Goal: Task Accomplishment & Management: Use online tool/utility

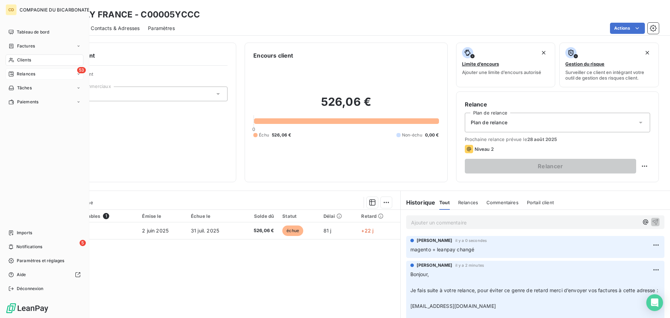
click at [25, 75] on span "Relances" at bounding box center [26, 74] width 18 height 6
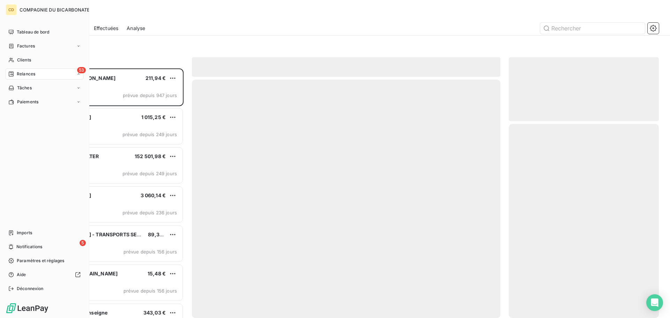
scroll to position [244, 145]
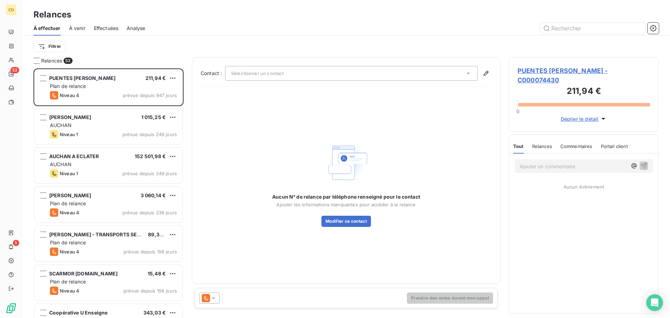
click at [111, 31] on span "Effectuées" at bounding box center [106, 28] width 25 height 7
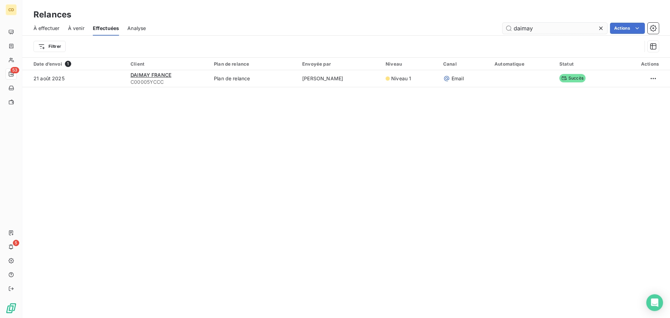
drag, startPoint x: 541, startPoint y: 28, endPoint x: 504, endPoint y: 28, distance: 37.3
click at [504, 28] on input "daimay" at bounding box center [554, 28] width 105 height 11
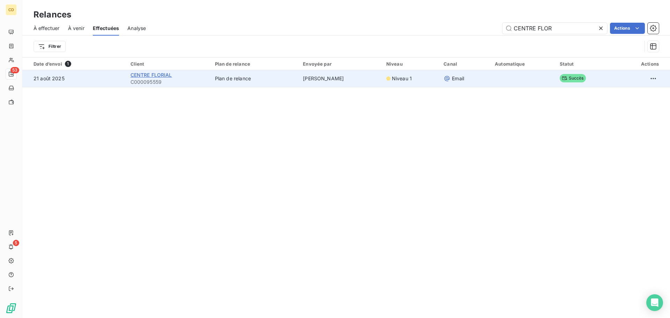
type input "CENTRE FLOR"
click at [141, 74] on span "CENTRE FLORIAL" at bounding box center [151, 75] width 42 height 6
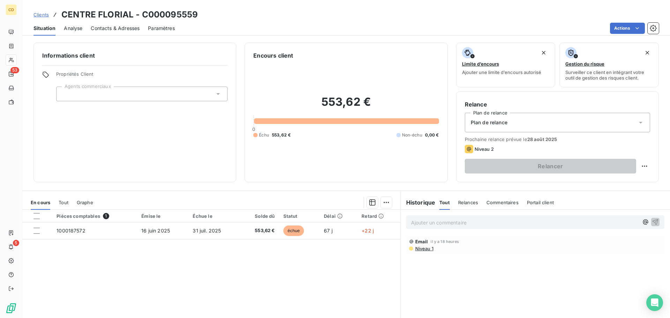
click at [415, 222] on p "Ajouter un commentaire ﻿" at bounding box center [524, 222] width 227 height 9
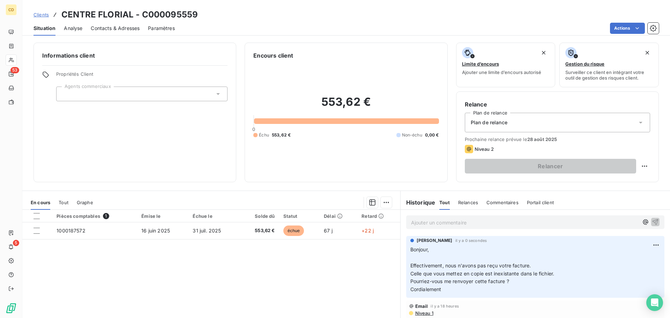
click at [438, 223] on p "Ajouter un commentaire ﻿" at bounding box center [524, 222] width 227 height 9
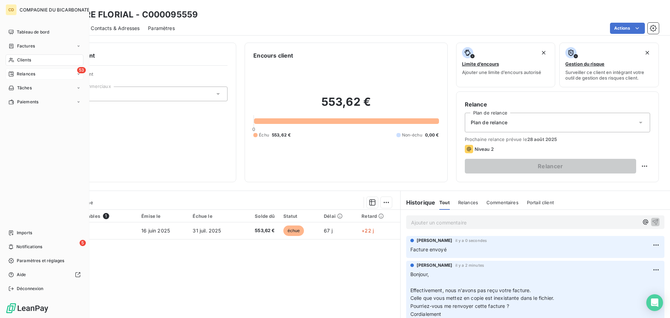
click at [39, 73] on div "53 Relances" at bounding box center [45, 73] width 78 height 11
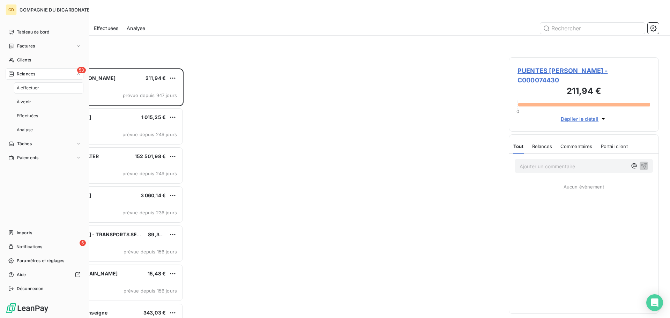
scroll to position [244, 145]
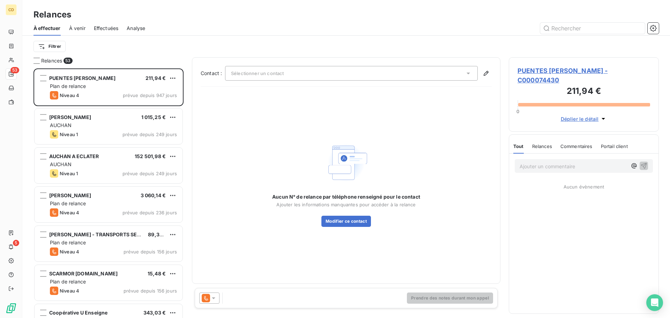
click at [109, 28] on span "Effectuées" at bounding box center [106, 28] width 25 height 7
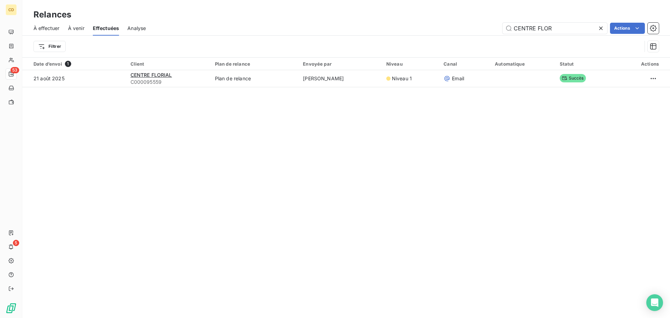
drag, startPoint x: 583, startPoint y: 27, endPoint x: 498, endPoint y: 34, distance: 85.7
click at [498, 34] on div "À effectuer À venir Effectuées Analyse CENTRE FLOR Actions" at bounding box center [346, 28] width 648 height 15
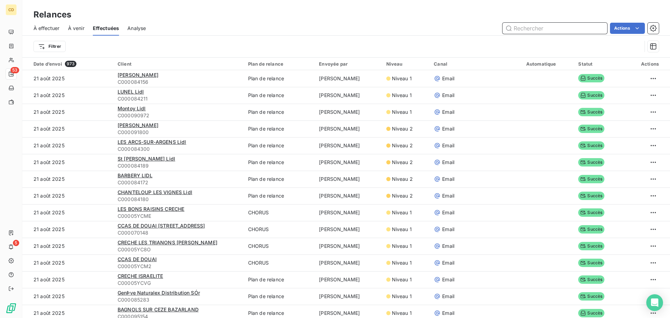
click at [561, 26] on input "text" at bounding box center [554, 28] width 105 height 11
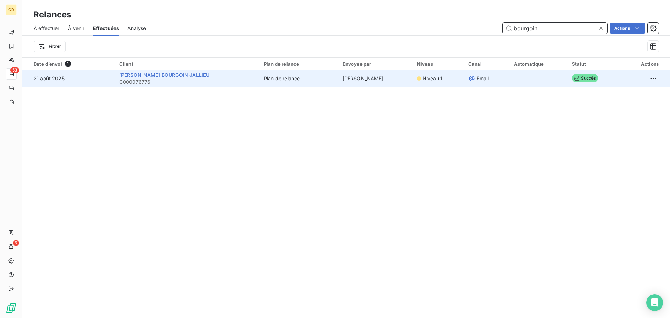
type input "bourgoin"
click at [164, 72] on span "LECLERC BOURGOIN JALLIEU" at bounding box center [164, 75] width 90 height 6
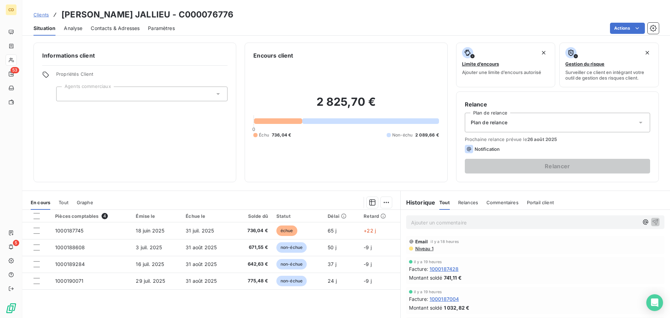
drag, startPoint x: 437, startPoint y: 215, endPoint x: 435, endPoint y: 220, distance: 5.8
click at [435, 216] on div "Ajouter un commentaire ﻿" at bounding box center [535, 222] width 269 height 25
click at [435, 220] on p "Ajouter un commentaire ﻿" at bounding box center [524, 222] width 227 height 9
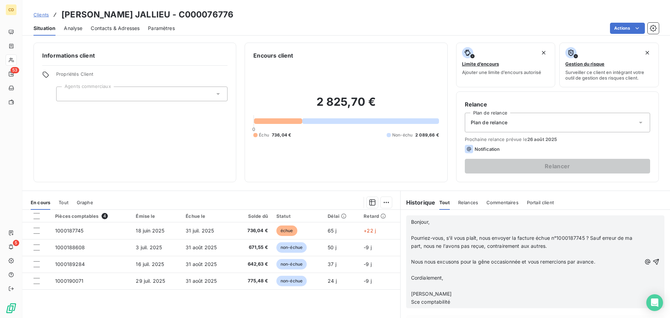
click at [426, 257] on p "﻿" at bounding box center [526, 254] width 230 height 8
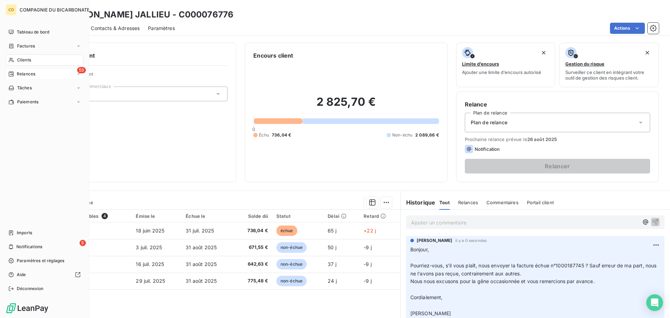
drag, startPoint x: 17, startPoint y: 73, endPoint x: 47, endPoint y: 75, distance: 29.7
click at [17, 73] on span "Relances" at bounding box center [26, 74] width 18 height 6
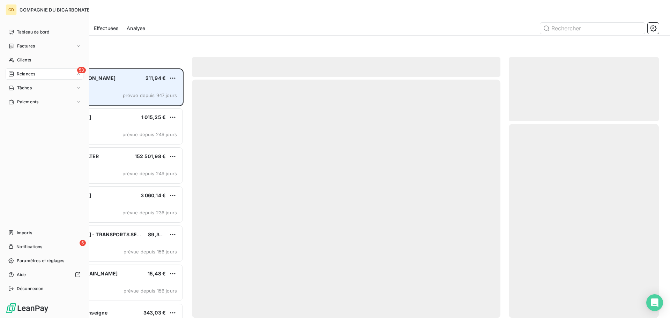
scroll to position [244, 145]
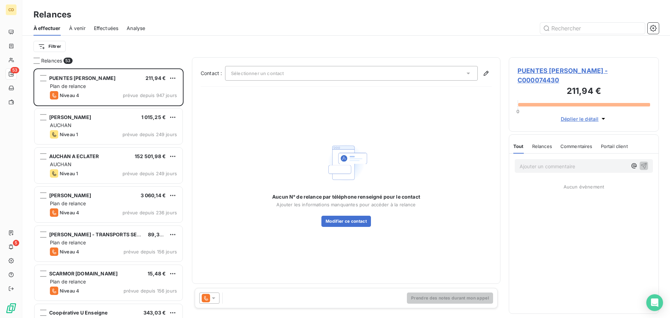
click at [126, 27] on div "À effectuer À venir Effectuées Analyse" at bounding box center [346, 28] width 648 height 15
click at [112, 28] on span "Effectuées" at bounding box center [106, 28] width 25 height 7
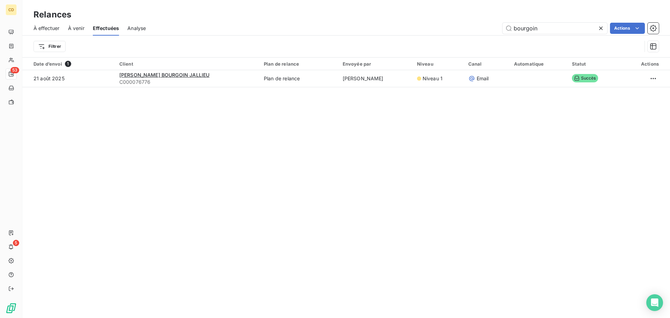
drag, startPoint x: 556, startPoint y: 26, endPoint x: 444, endPoint y: 45, distance: 114.0
click at [444, 45] on div "À effectuer À venir Effectuées Analyse bourgoin Actions Filtrer" at bounding box center [346, 39] width 648 height 36
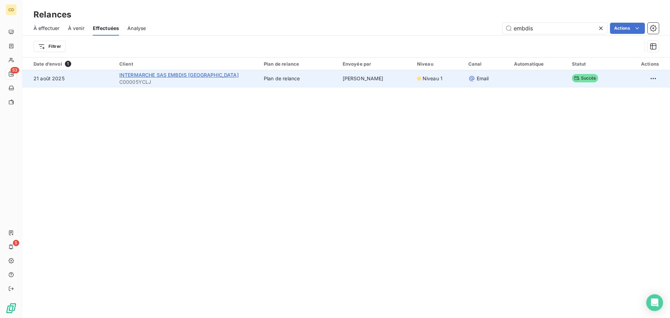
type input "embdis"
click at [201, 77] on span "INTERMARCHE SAS EMBDIS BASSE HAM" at bounding box center [178, 75] width 119 height 6
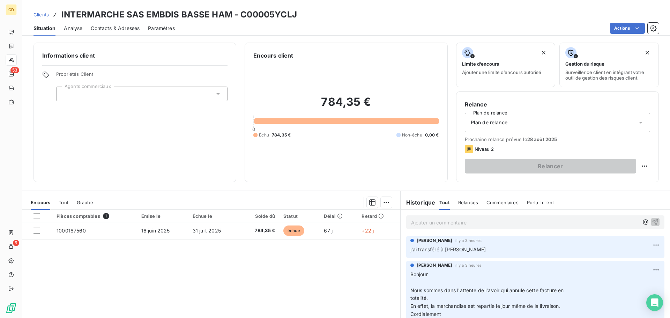
click at [423, 226] on p "Ajouter un commentaire ﻿" at bounding box center [524, 222] width 227 height 9
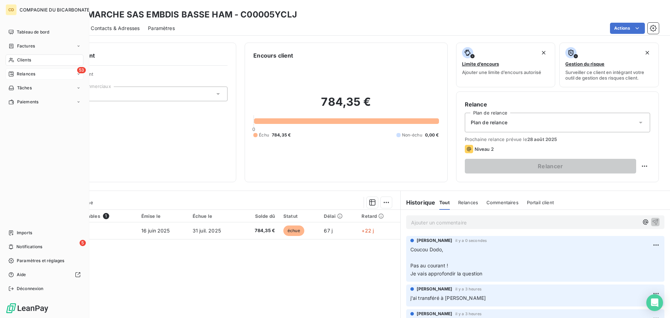
drag, startPoint x: 38, startPoint y: 75, endPoint x: 47, endPoint y: 74, distance: 9.4
click at [38, 75] on div "53 Relances" at bounding box center [45, 73] width 78 height 11
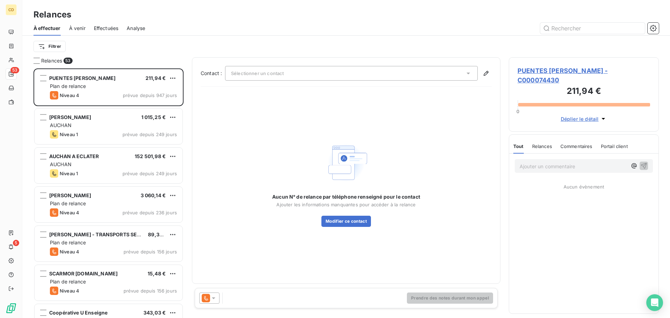
scroll to position [244, 145]
click at [106, 21] on div "Effectuées" at bounding box center [106, 28] width 25 height 15
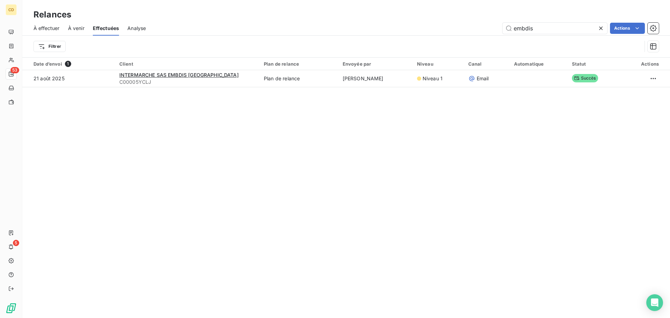
drag, startPoint x: 539, startPoint y: 32, endPoint x: 465, endPoint y: 33, distance: 73.6
click at [465, 33] on div "embdis Actions" at bounding box center [406, 28] width 505 height 11
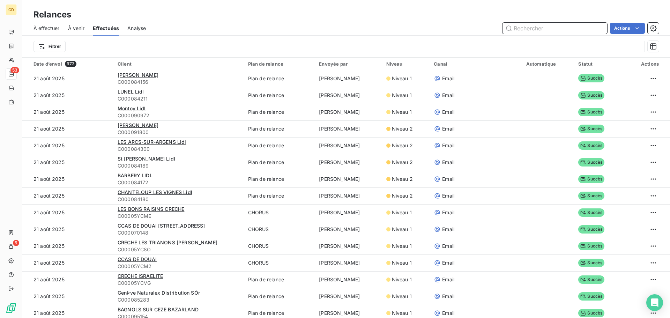
click at [552, 25] on input "text" at bounding box center [554, 28] width 105 height 11
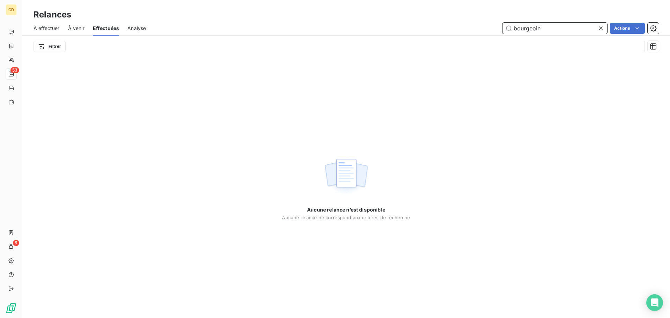
drag, startPoint x: 552, startPoint y: 27, endPoint x: 528, endPoint y: 28, distance: 24.1
click at [528, 28] on input "bourgeoin" at bounding box center [554, 28] width 105 height 11
click at [531, 28] on input "bourgeoin" at bounding box center [554, 28] width 105 height 11
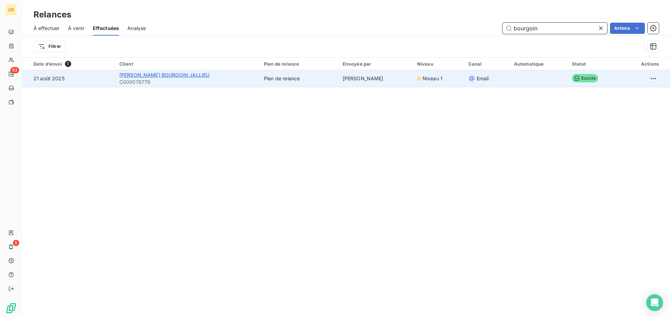
type input "bourgoin"
click at [191, 76] on span "LECLERC BOURGOIN JALLIEU" at bounding box center [164, 75] width 90 height 6
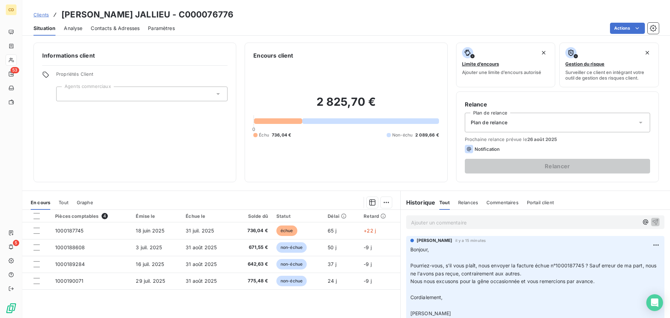
click at [453, 223] on p "Ajouter un commentaire ﻿" at bounding box center [524, 222] width 227 height 9
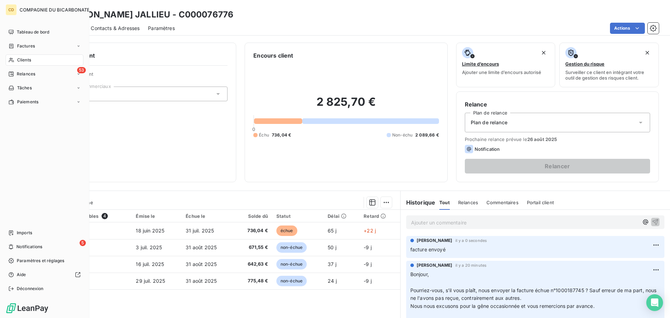
click at [17, 58] on span "Clients" at bounding box center [24, 60] width 14 height 6
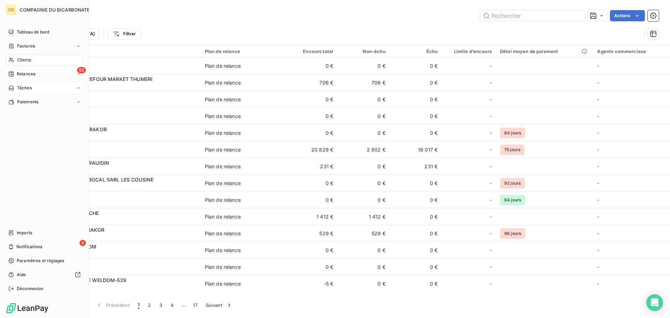
click at [22, 71] on span "Relances" at bounding box center [26, 74] width 18 height 6
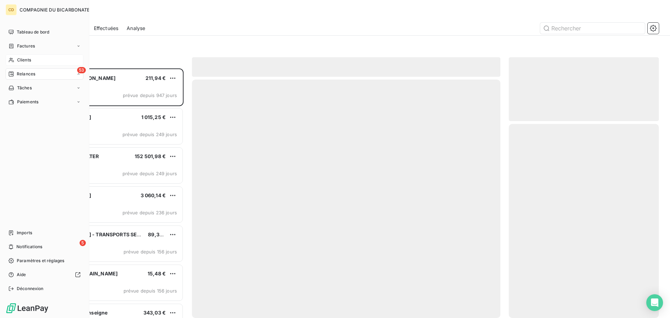
scroll to position [244, 145]
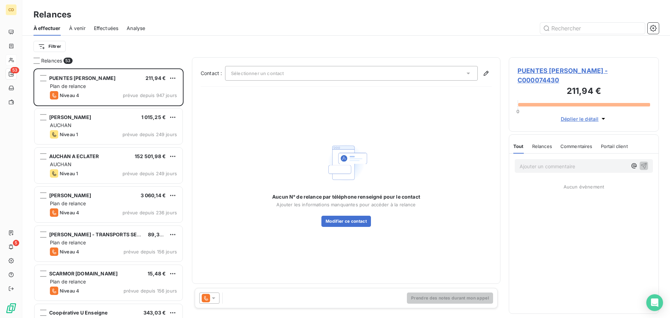
click at [117, 26] on span "Effectuées" at bounding box center [106, 28] width 25 height 7
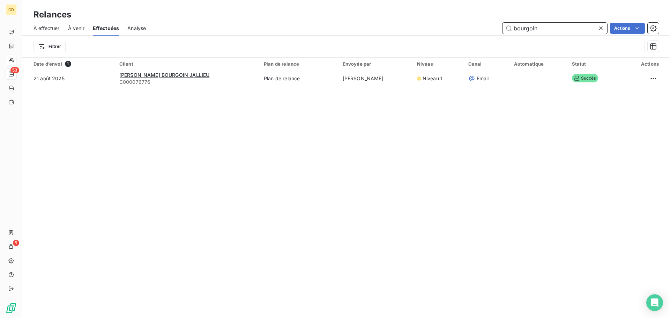
drag, startPoint x: 530, startPoint y: 22, endPoint x: 491, endPoint y: 26, distance: 38.9
click at [491, 26] on div "bourgoin Actions" at bounding box center [406, 28] width 505 height 11
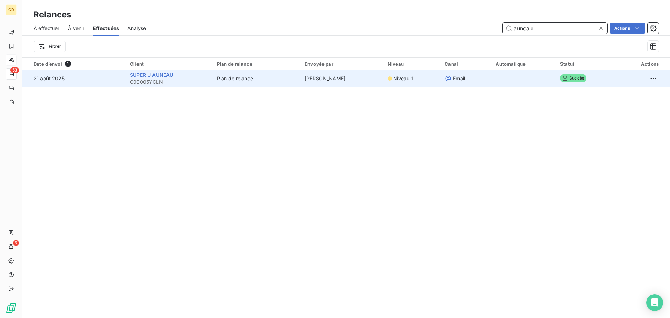
type input "auneau"
click at [160, 75] on span "SUPER U AUNEAU" at bounding box center [151, 75] width 43 height 6
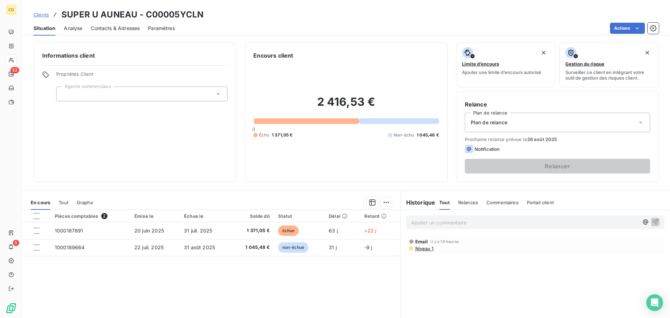
click at [461, 217] on div "Ajouter un commentaire ﻿" at bounding box center [524, 221] width 227 height 9
click at [461, 219] on p "Ajouter un commentaire ﻿" at bounding box center [524, 222] width 227 height 9
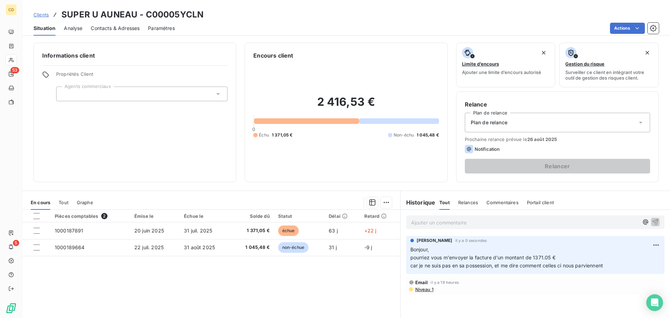
click at [453, 224] on p "Ajouter un commentaire ﻿" at bounding box center [524, 222] width 227 height 9
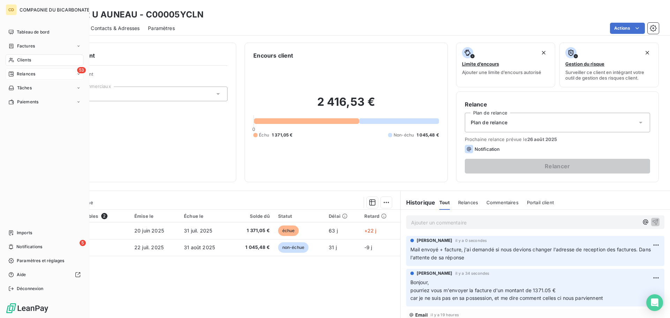
drag, startPoint x: 35, startPoint y: 74, endPoint x: 78, endPoint y: 72, distance: 43.7
click at [35, 74] on span "Relances" at bounding box center [26, 74] width 18 height 6
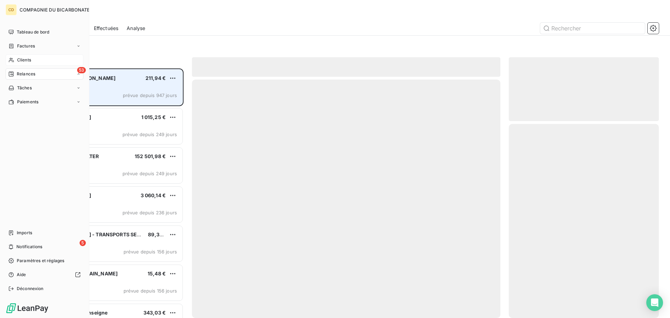
scroll to position [244, 145]
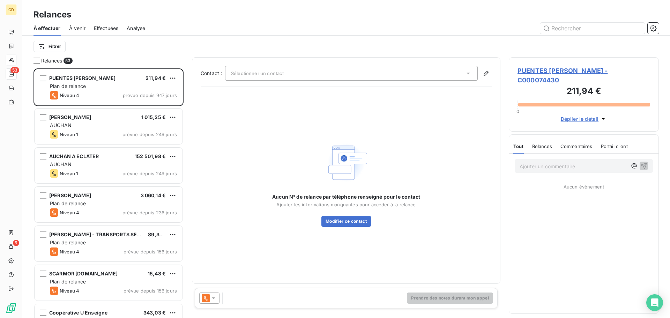
click at [114, 28] on span "Effectuées" at bounding box center [106, 28] width 25 height 7
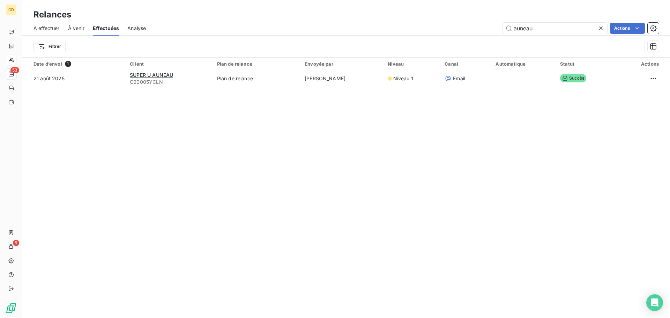
drag, startPoint x: 550, startPoint y: 28, endPoint x: 497, endPoint y: 32, distance: 53.9
click at [497, 32] on div "auneau Actions" at bounding box center [406, 28] width 505 height 11
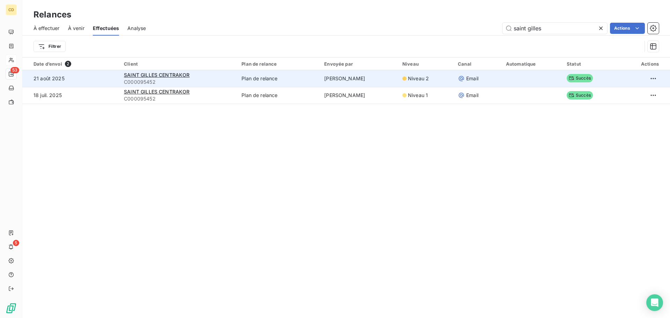
type input "saint gilles"
click at [163, 70] on td "SAINT GILLES CENTRAKOR C000095452" at bounding box center [179, 78] width 118 height 17
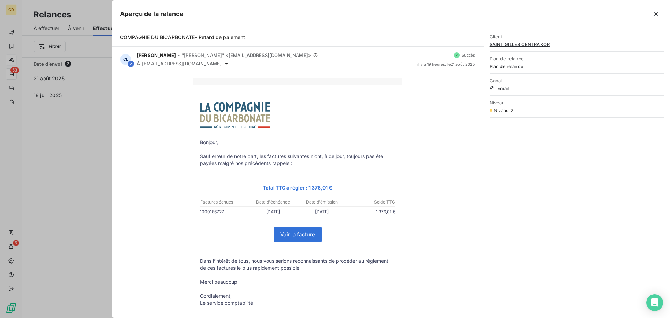
click at [650, 10] on button "button" at bounding box center [655, 13] width 11 height 11
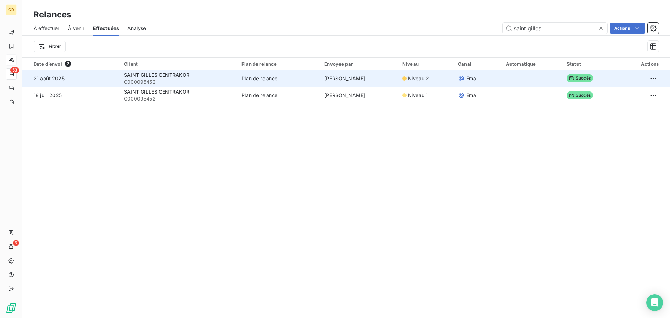
click at [138, 72] on div "SAINT GILLES CENTRAKOR" at bounding box center [178, 75] width 109 height 7
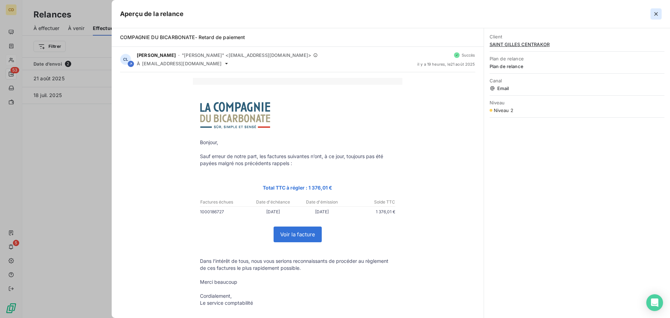
click at [655, 13] on icon "button" at bounding box center [655, 13] width 3 height 3
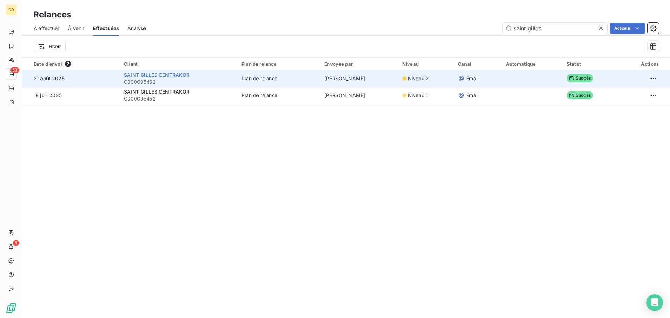
click at [178, 74] on span "SAINT GILLES CENTRAKOR" at bounding box center [157, 75] width 66 height 6
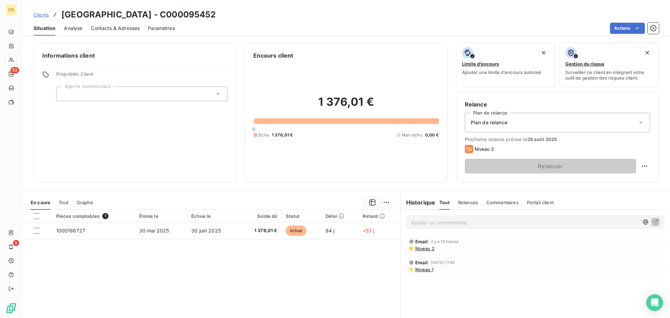
drag, startPoint x: 657, startPoint y: 159, endPoint x: 123, endPoint y: 32, distance: 549.0
click at [124, 32] on div "Contacts & Adresses" at bounding box center [115, 28] width 49 height 15
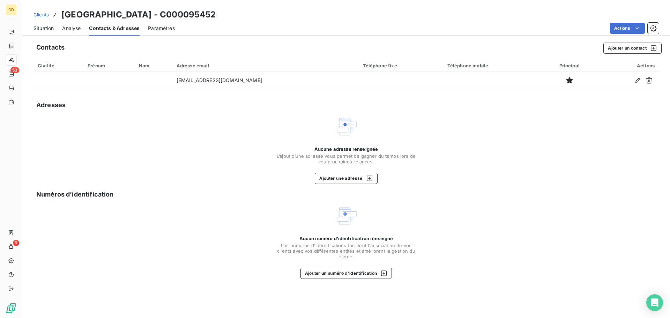
click at [36, 28] on span "Situation" at bounding box center [43, 28] width 20 height 7
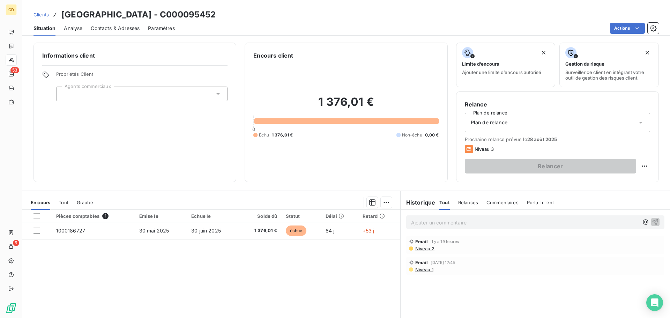
click at [433, 226] on p "Ajouter un commentaire ﻿" at bounding box center [524, 222] width 227 height 9
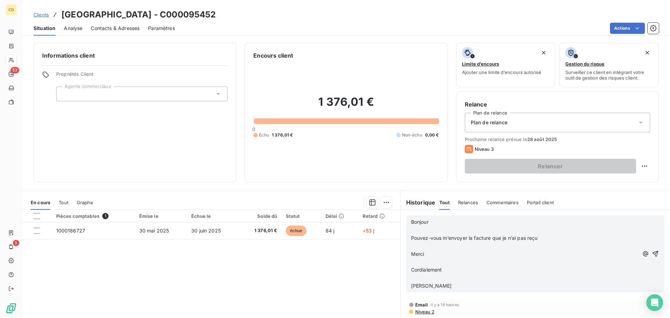
click at [419, 276] on p "﻿" at bounding box center [524, 278] width 227 height 8
click at [426, 261] on p "﻿" at bounding box center [524, 262] width 227 height 8
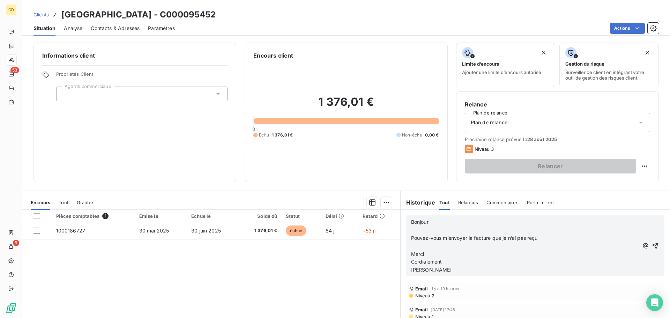
click at [418, 245] on p "﻿" at bounding box center [524, 246] width 227 height 8
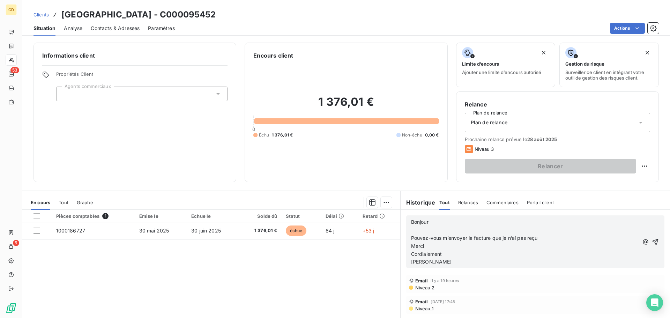
click at [421, 231] on p "﻿" at bounding box center [524, 230] width 227 height 8
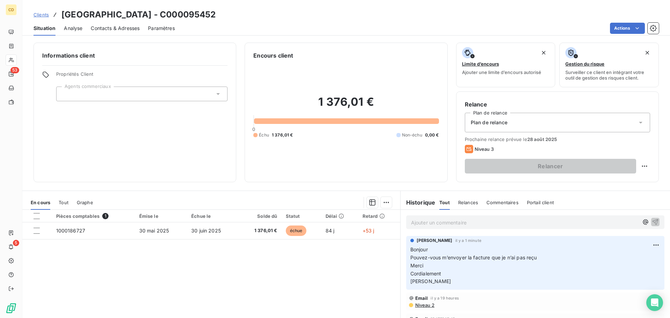
click at [427, 219] on p "Ajouter un commentaire ﻿" at bounding box center [524, 222] width 227 height 9
